Goal: Communication & Community: Ask a question

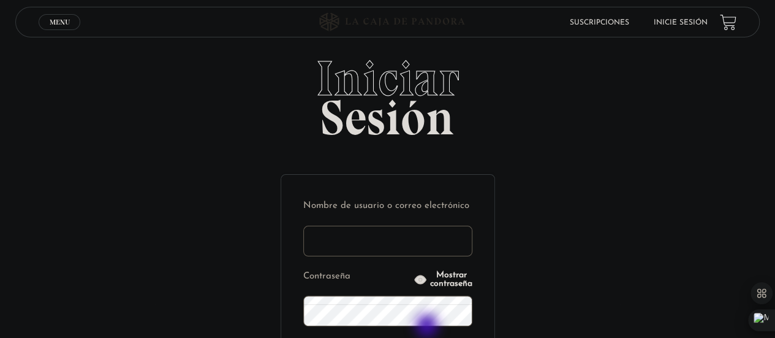
type input "jonatki8@gmail.com"
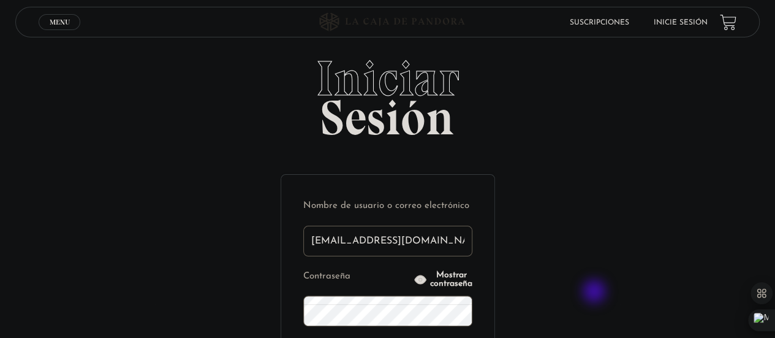
click at [595, 292] on div "Iniciar Sesión Nombre de usuario o correo electrónico jonatki8@gmail.com Contra…" at bounding box center [387, 288] width 775 height 469
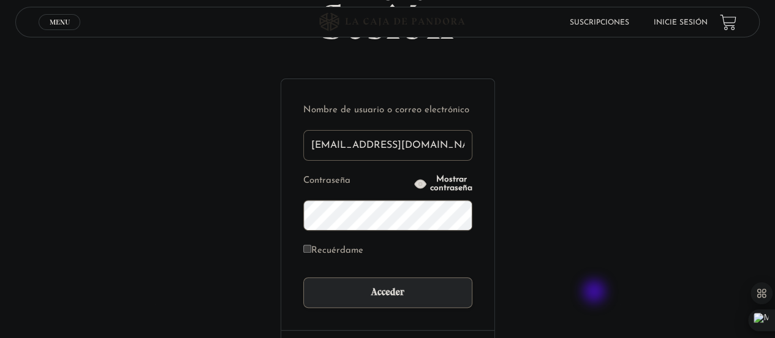
scroll to position [98, 0]
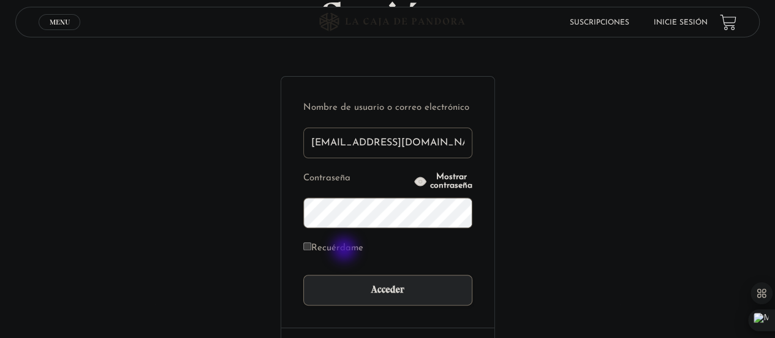
click at [345, 250] on label "Recuérdame" at bounding box center [333, 248] width 60 height 19
click at [311, 250] on input "Recuérdame" at bounding box center [307, 246] width 8 height 8
checkbox input "true"
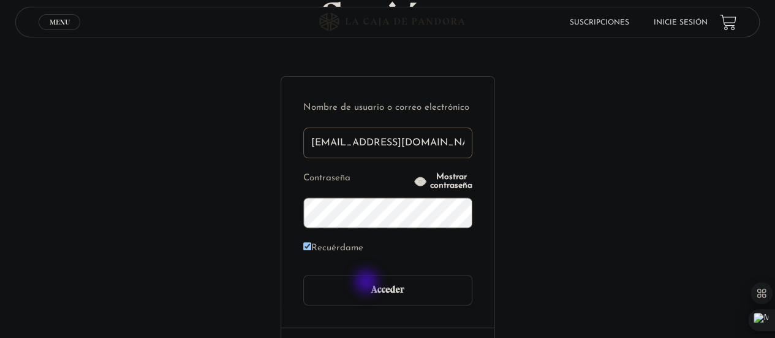
click at [368, 282] on input "Acceder" at bounding box center [387, 289] width 169 height 31
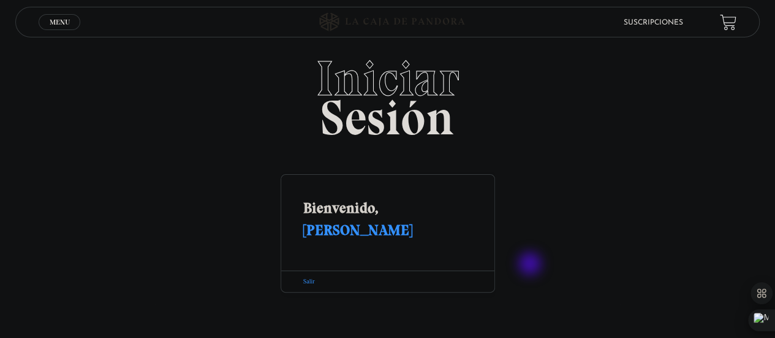
scroll to position [15, 0]
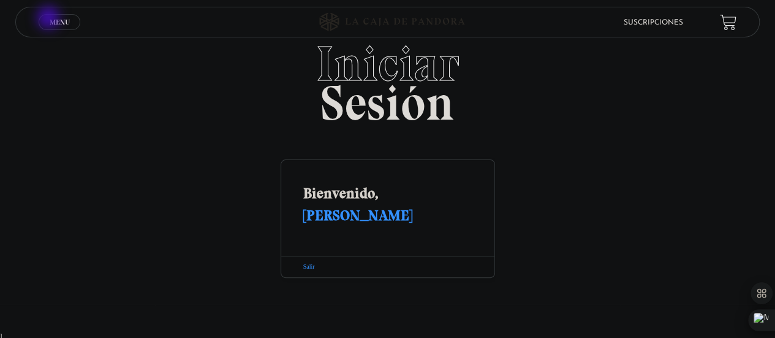
click at [50, 19] on span "Menu" at bounding box center [60, 21] width 20 height 7
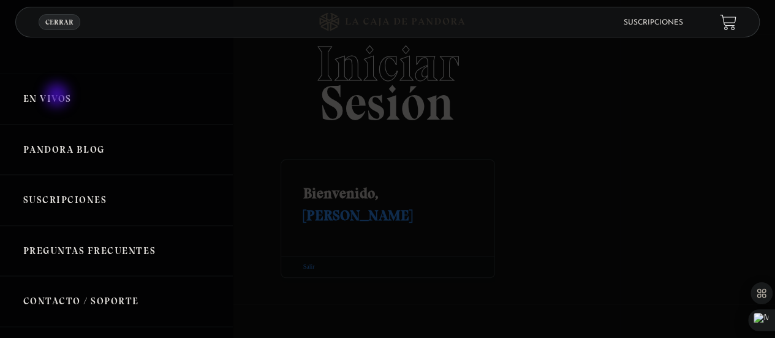
click at [58, 96] on link "En vivos" at bounding box center [116, 99] width 233 height 51
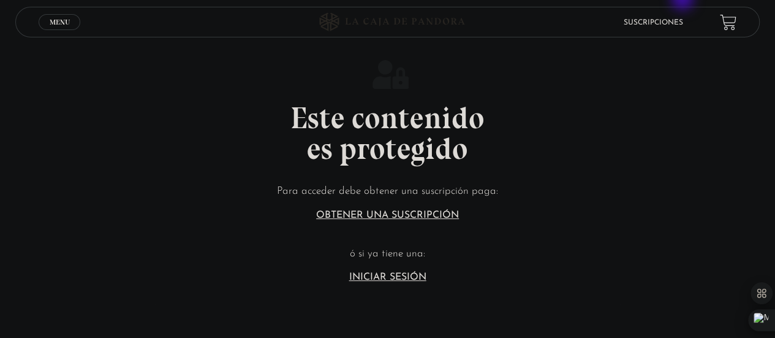
scroll to position [147, 0]
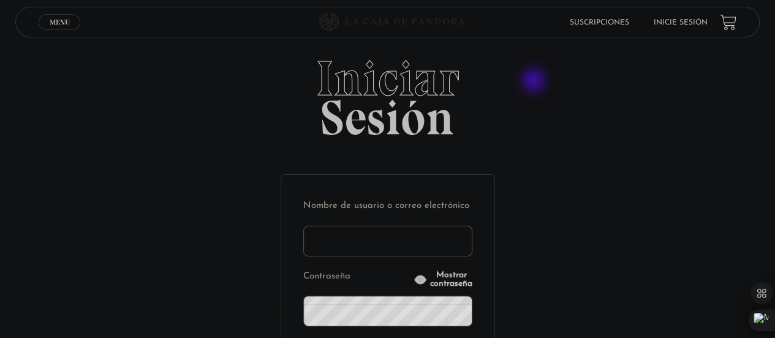
type input "jonatki8@gmail.com"
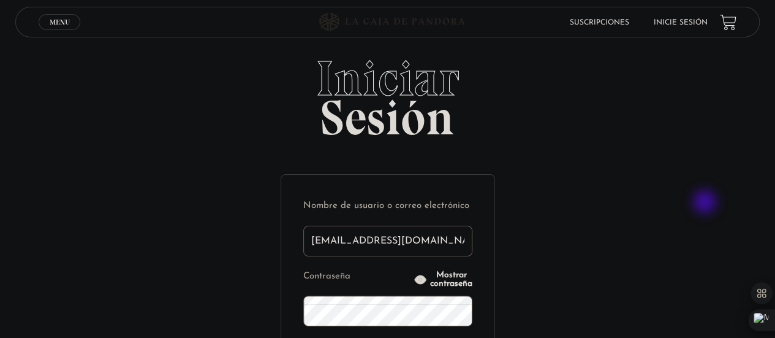
click at [706, 203] on div "Iniciar Sesión Nombre de usuario o correo electrónico jonatki8@gmail.com Contra…" at bounding box center [387, 288] width 775 height 469
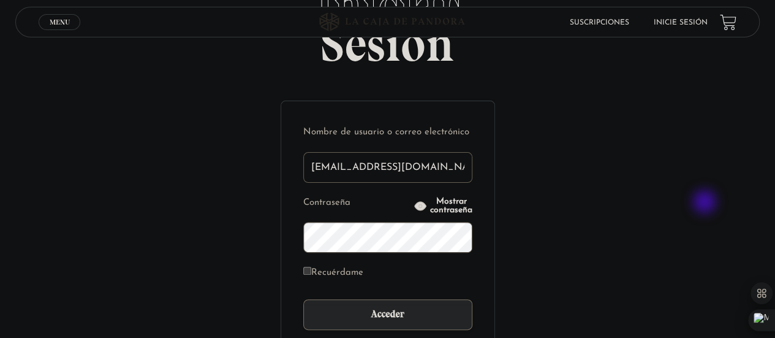
scroll to position [98, 0]
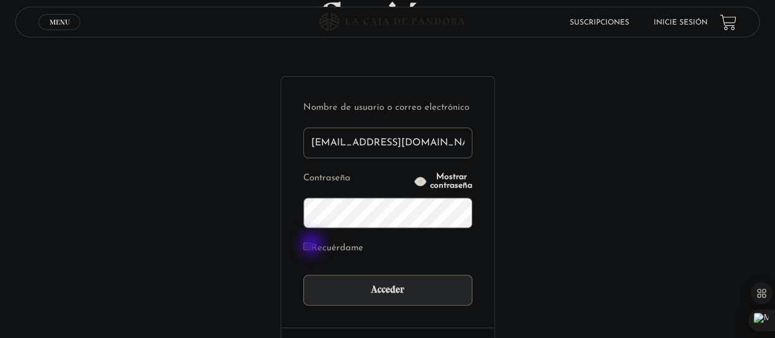
click at [311, 244] on input "Recuérdame" at bounding box center [307, 246] width 8 height 8
checkbox input "true"
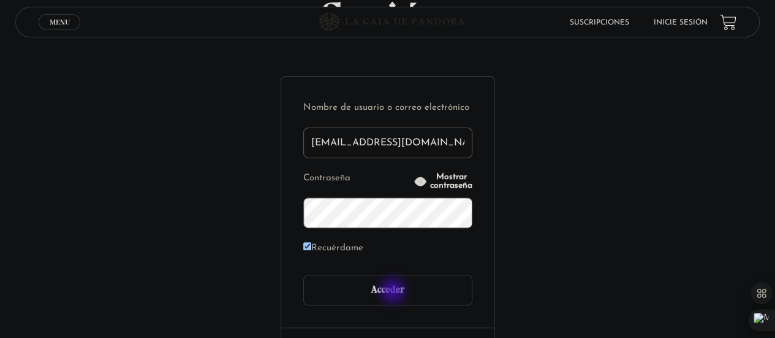
click at [394, 292] on input "Acceder" at bounding box center [387, 289] width 169 height 31
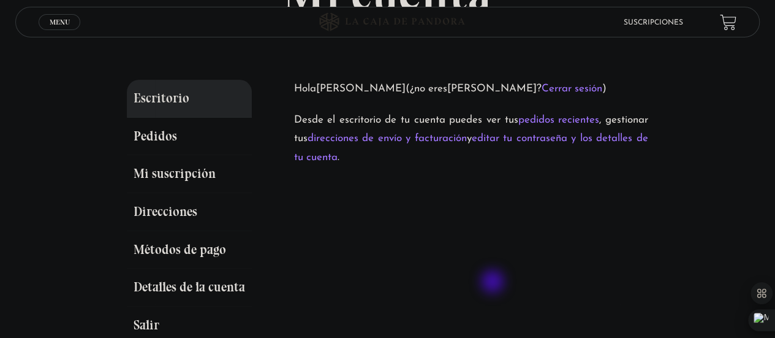
scroll to position [123, 0]
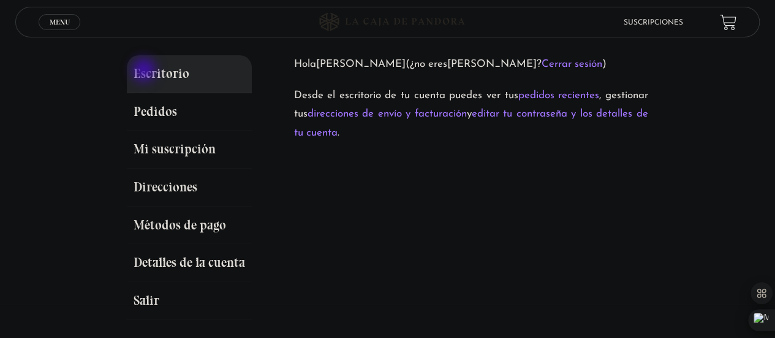
click at [145, 71] on link "Escritorio" at bounding box center [189, 74] width 125 height 38
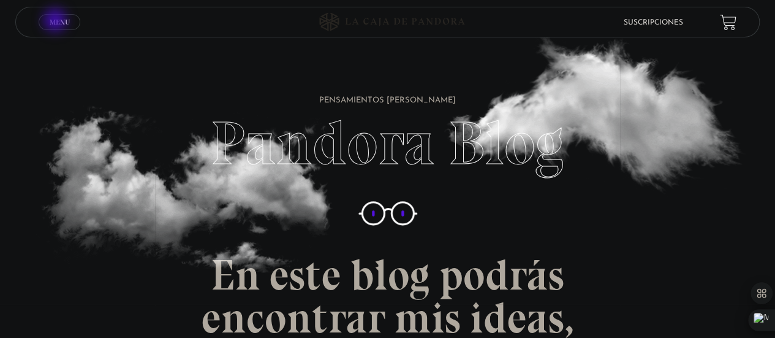
click at [56, 21] on span "Menu" at bounding box center [60, 21] width 20 height 7
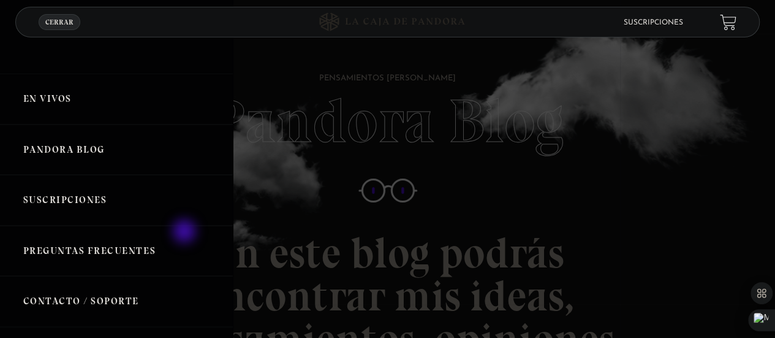
scroll to position [25, 0]
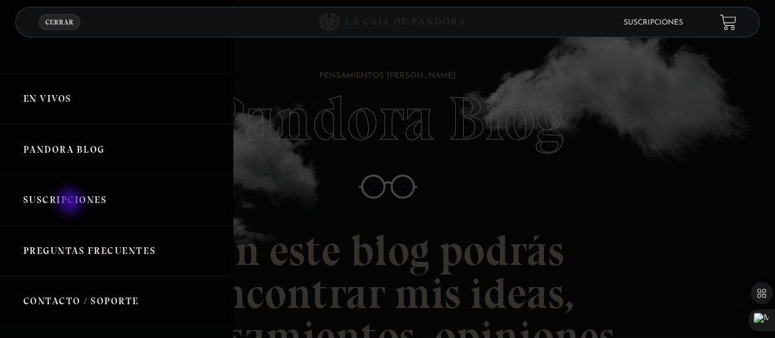
click at [71, 202] on link "Suscripciones" at bounding box center [116, 200] width 233 height 51
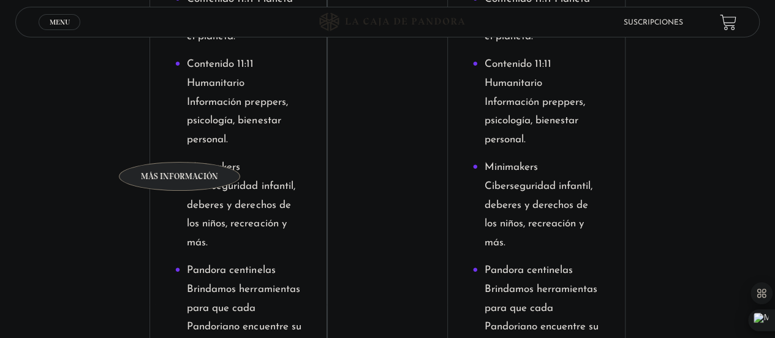
scroll to position [784, 0]
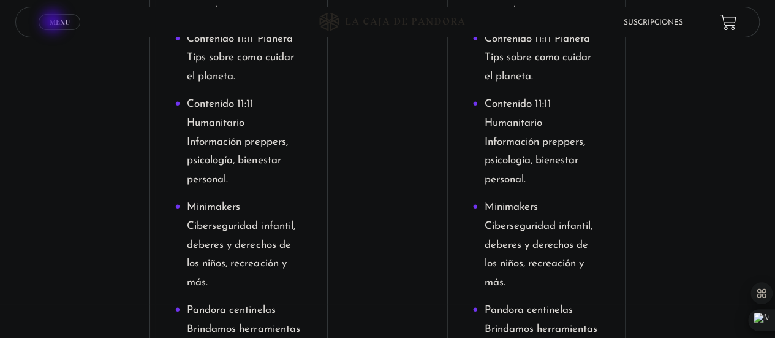
click at [54, 23] on span "Menu" at bounding box center [60, 21] width 20 height 7
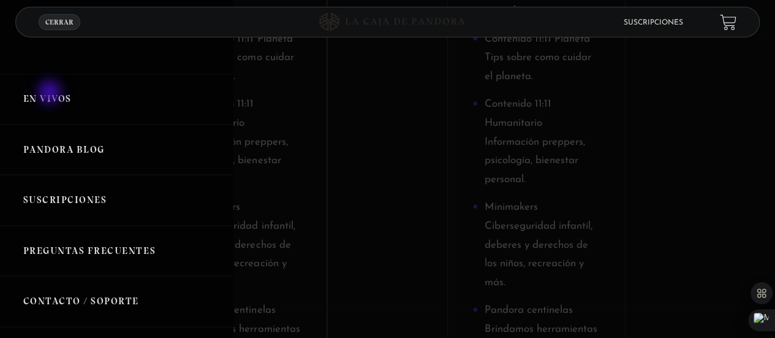
click at [51, 93] on link "En vivos" at bounding box center [116, 99] width 233 height 51
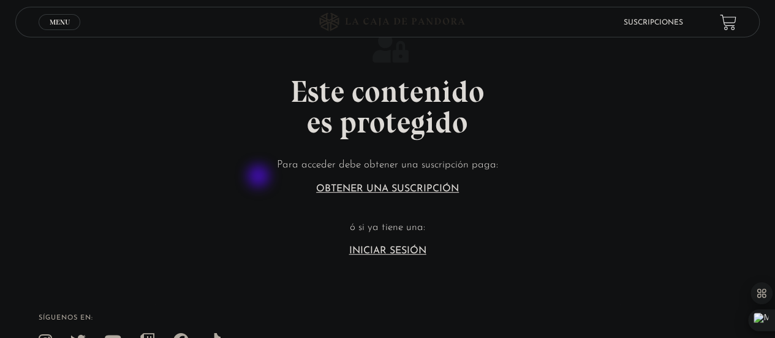
scroll to position [182, 0]
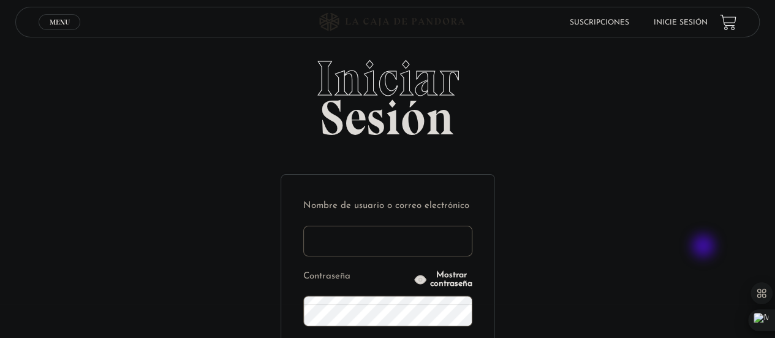
type input "[EMAIL_ADDRESS][DOMAIN_NAME]"
click at [704, 247] on div "Iniciar Sesión Nombre de usuario o correo electrónico jonatki8@gmail.com Contra…" at bounding box center [387, 288] width 775 height 469
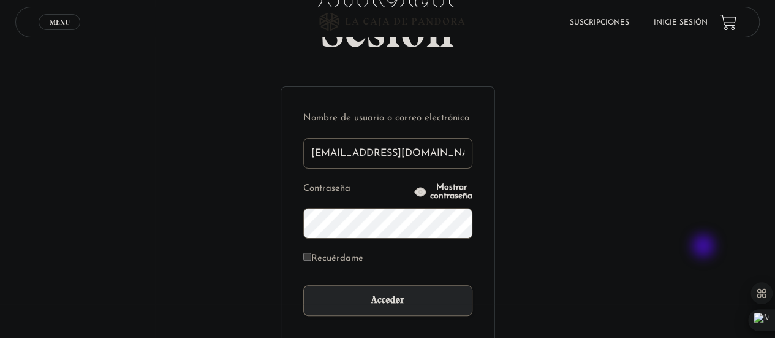
scroll to position [123, 0]
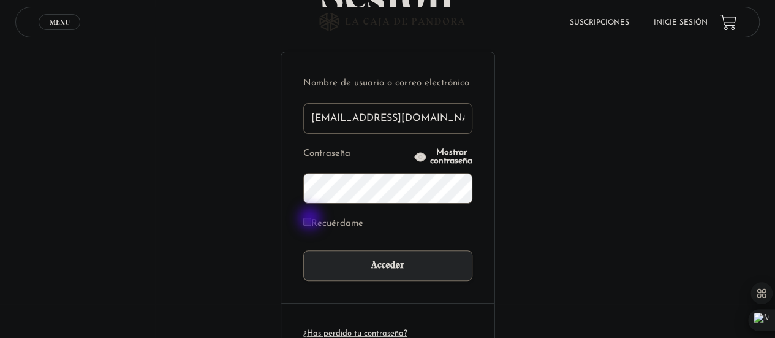
click at [311, 219] on input "Recuérdame" at bounding box center [307, 221] width 8 height 8
checkbox input "true"
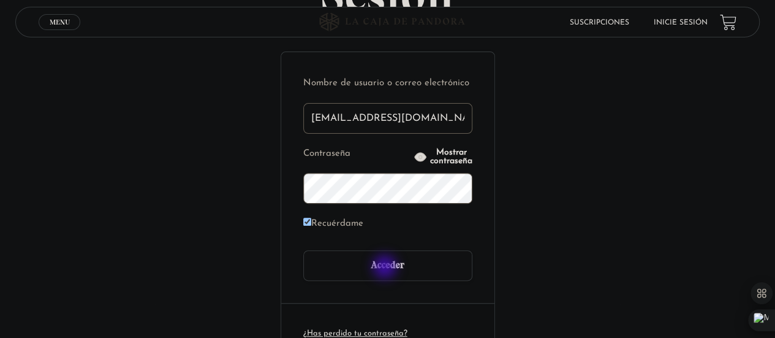
click at [386, 268] on input "Acceder" at bounding box center [387, 265] width 169 height 31
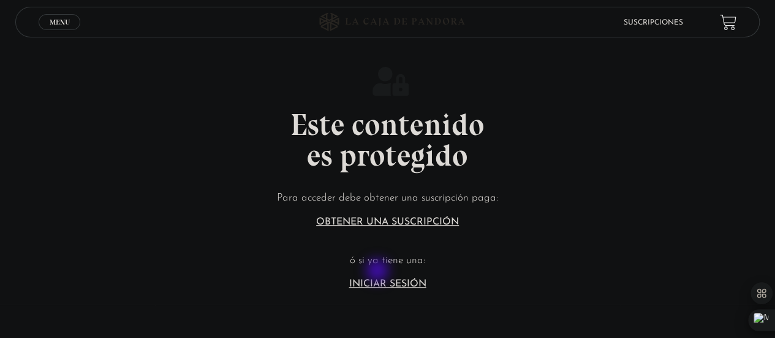
scroll to position [221, 0]
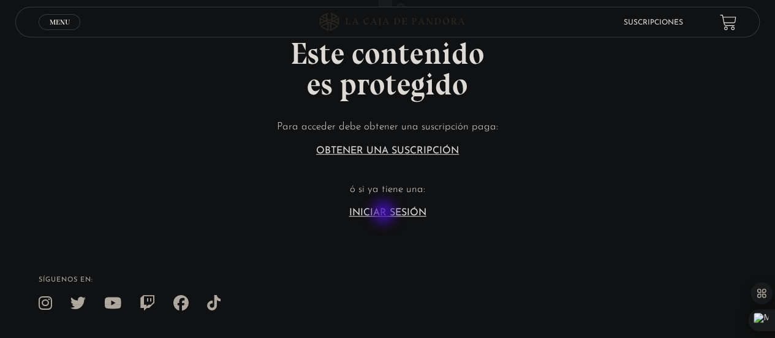
click at [385, 213] on link "Iniciar Sesión" at bounding box center [387, 213] width 77 height 10
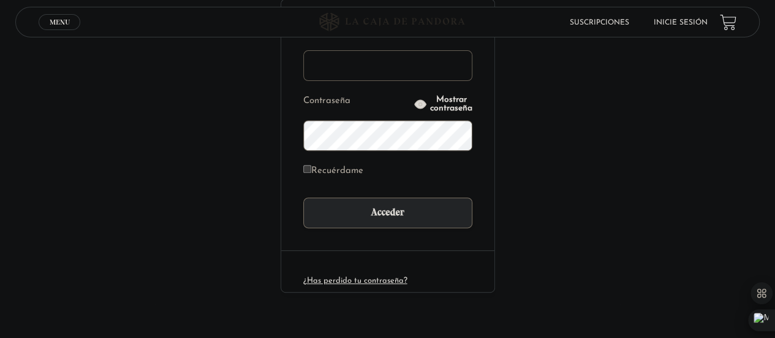
scroll to position [177, 0]
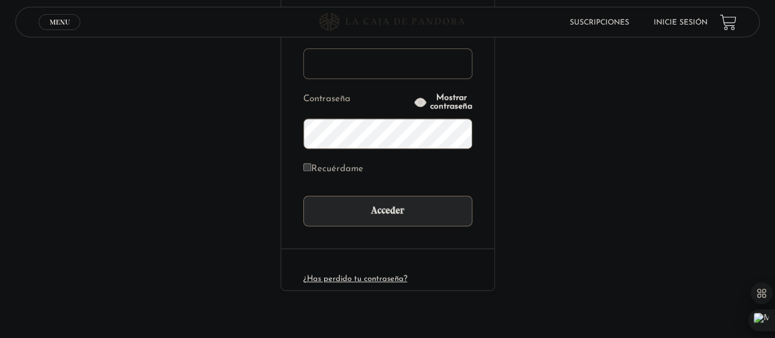
type input "[EMAIL_ADDRESS][DOMAIN_NAME]"
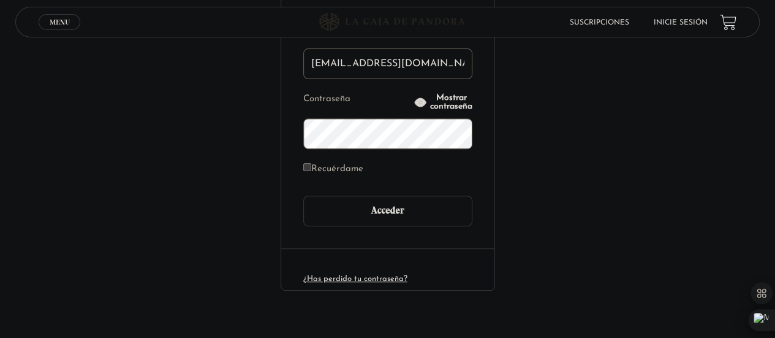
click at [385, 213] on input "Acceder" at bounding box center [387, 210] width 169 height 31
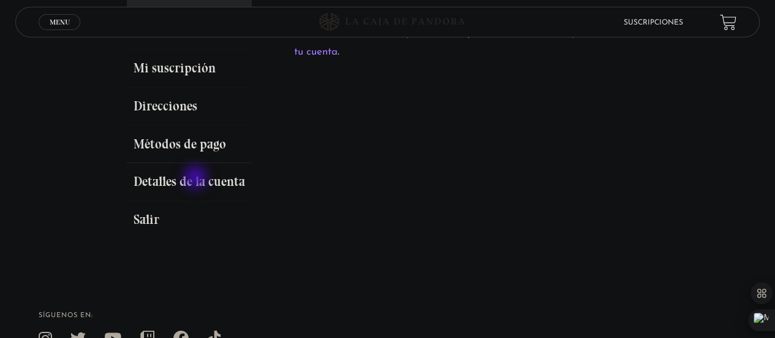
scroll to position [203, 0]
click at [197, 178] on link "Detalles de la cuenta" at bounding box center [189, 183] width 125 height 38
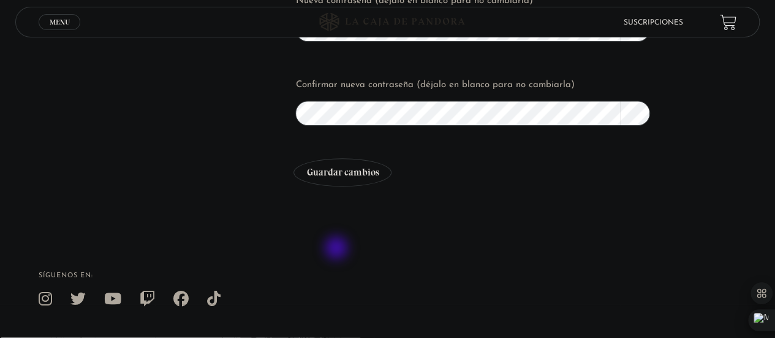
scroll to position [577, 0]
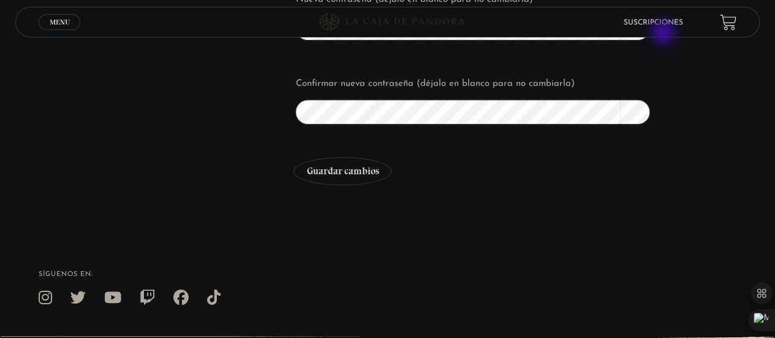
click at [664, 34] on header "Menu Cerrar Suscripciones" at bounding box center [387, 22] width 744 height 31
click at [659, 21] on li "Suscripciones" at bounding box center [653, 22] width 59 height 19
click at [659, 21] on link "Suscripciones" at bounding box center [653, 22] width 59 height 7
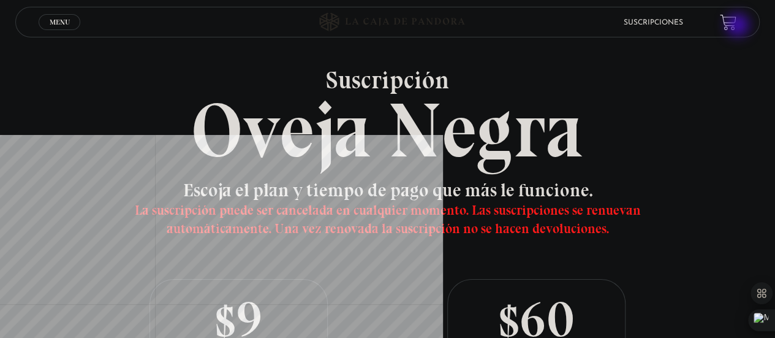
click at [736, 26] on link at bounding box center [728, 22] width 17 height 17
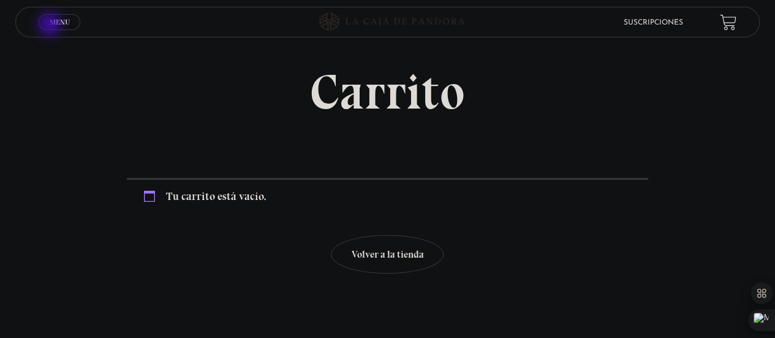
click at [51, 26] on span "Menu" at bounding box center [60, 21] width 20 height 7
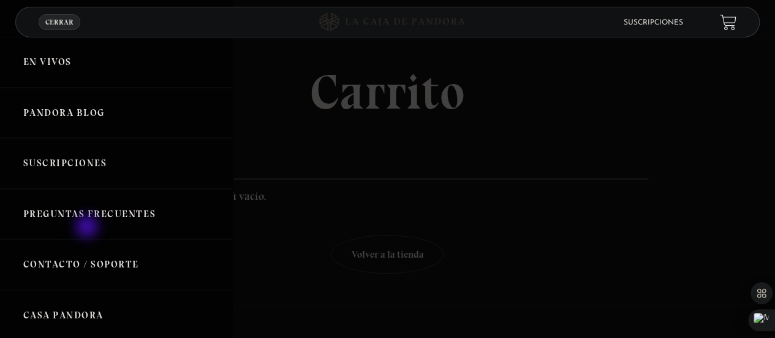
scroll to position [38, 0]
click at [93, 258] on link "Contacto / Soporte" at bounding box center [116, 263] width 233 height 51
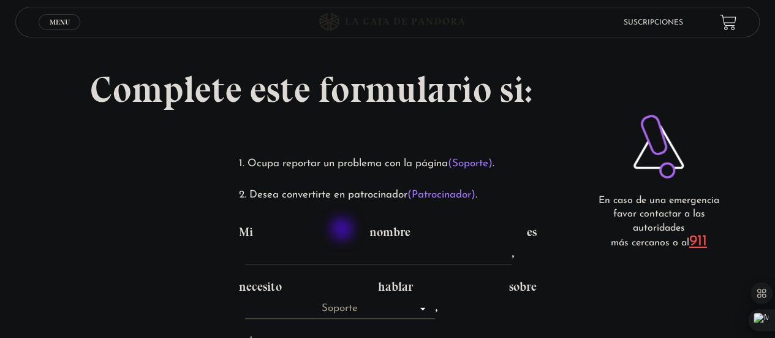
click at [343, 245] on input "Mi nombre es ," at bounding box center [378, 255] width 266 height 20
type input "[PERSON_NAME]"
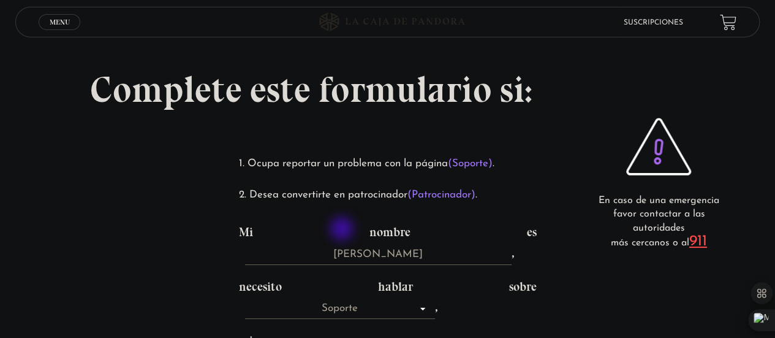
type input "[EMAIL_ADDRESS][DOMAIN_NAME]"
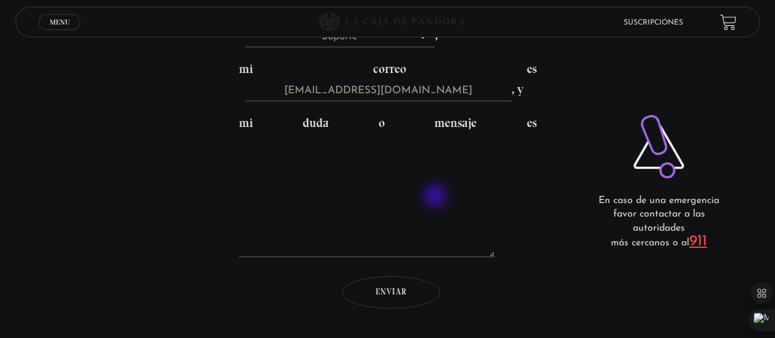
scroll to position [272, 0]
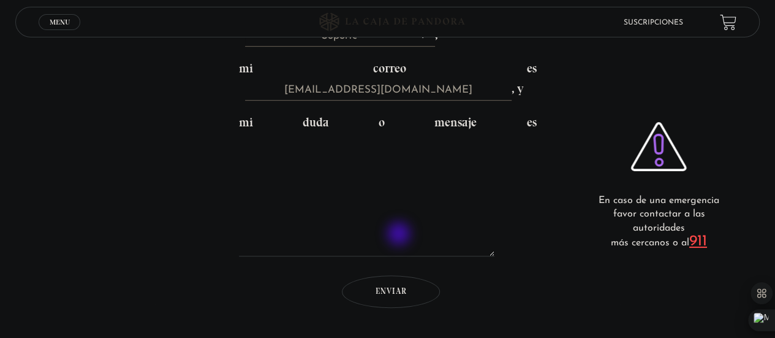
click at [400, 235] on textarea "mi duda o mensaje es" at bounding box center [367, 195] width 256 height 123
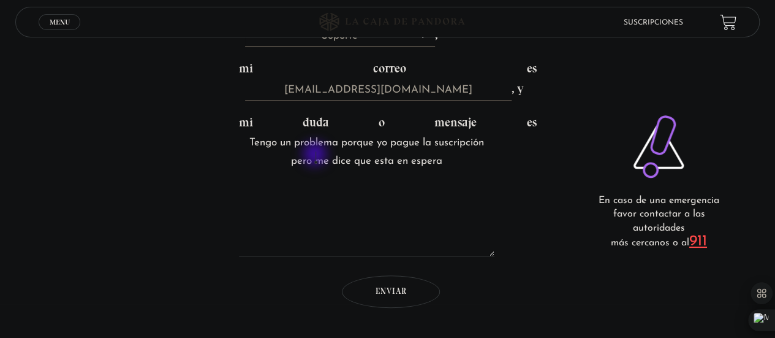
click at [316, 155] on textarea "Tengo un problema porque yo pague la suscripción pero me dice que esta en espera" at bounding box center [367, 195] width 256 height 123
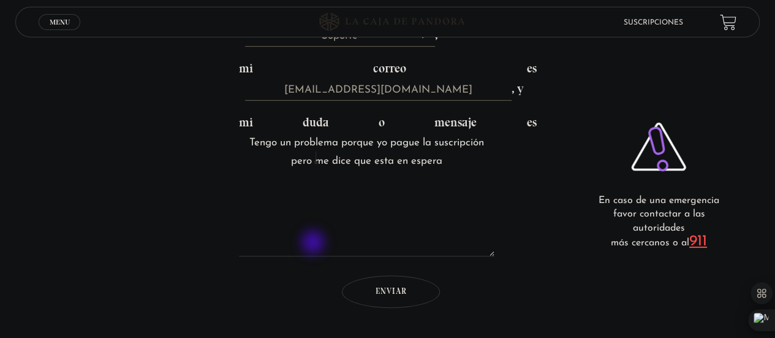
click at [0, 0] on lt-span ", pero" at bounding box center [0, 0] width 0 height 0
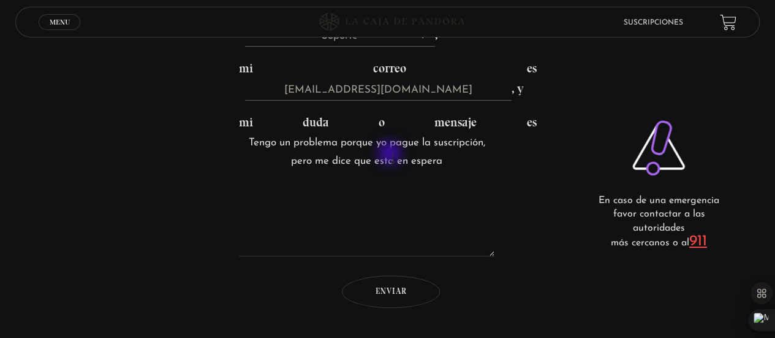
click at [391, 154] on textarea "Tengo un problema porque yo pague la suscripción, pero me dice que esta en espe…" at bounding box center [367, 195] width 256 height 123
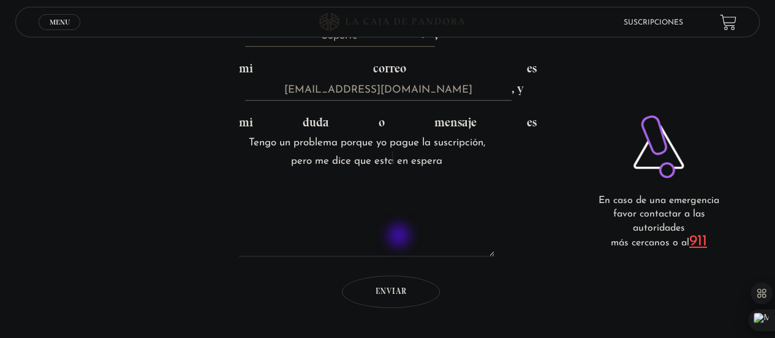
click at [0, 0] on lt-span "est á" at bounding box center [0, 0] width 0 height 0
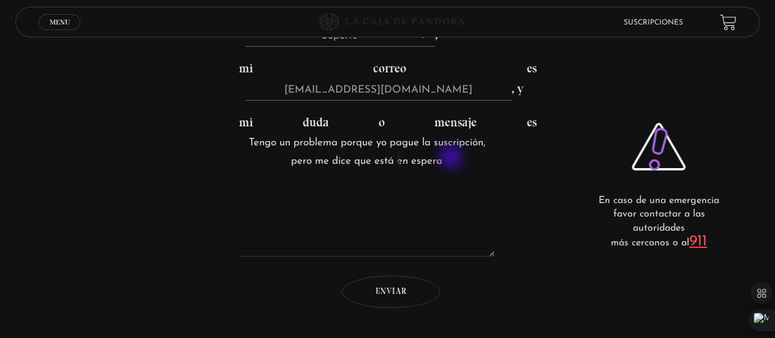
click at [452, 158] on textarea "Tengo un problema porque yo pague la suscripción, pero me dice que está en espe…" at bounding box center [367, 195] width 256 height 123
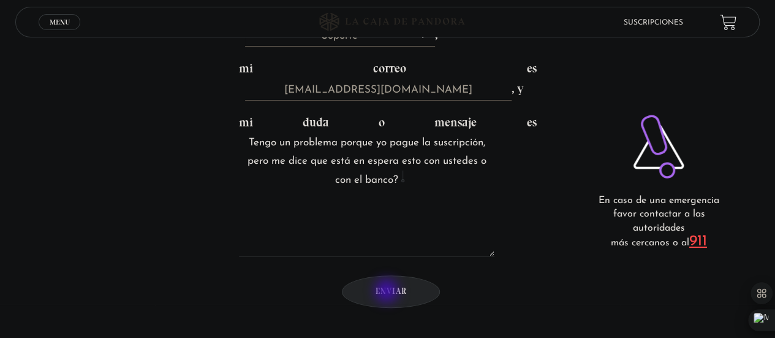
type textarea "Tengo un problema porque yo pague la suscripción, pero me dice que está en espe…"
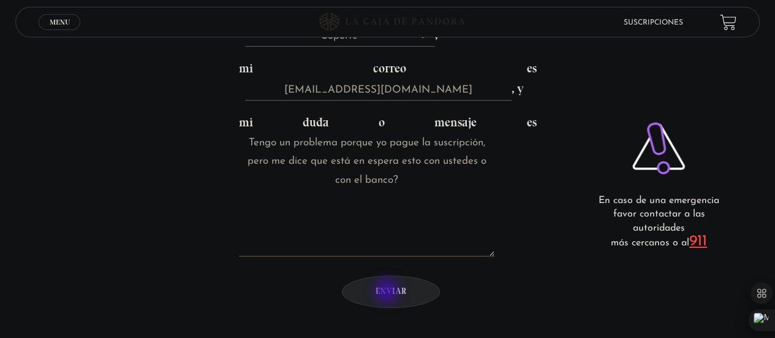
click at [388, 292] on input "Enviar" at bounding box center [391, 291] width 98 height 32
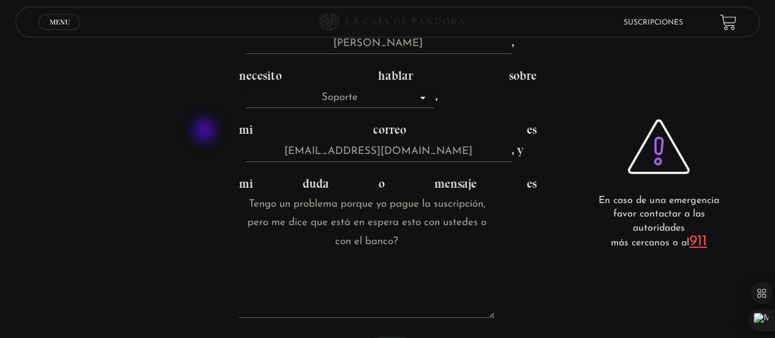
scroll to position [0, 0]
